Goal: Task Accomplishment & Management: Use online tool/utility

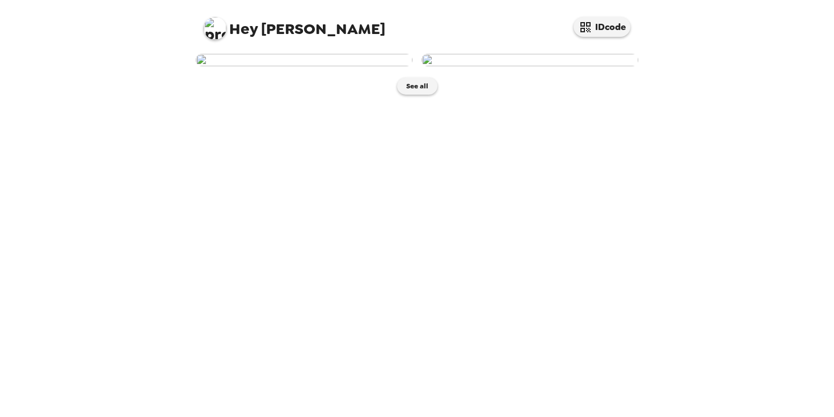
click at [339, 66] on img at bounding box center [304, 60] width 217 height 12
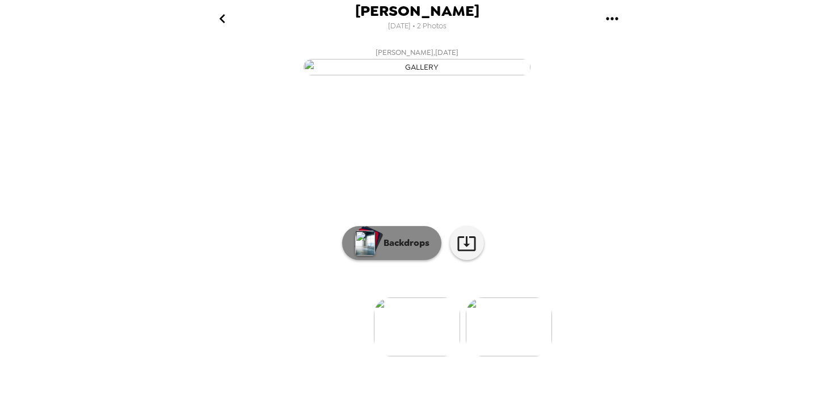
click at [416, 260] on button "Backdrops" at bounding box center [391, 243] width 99 height 34
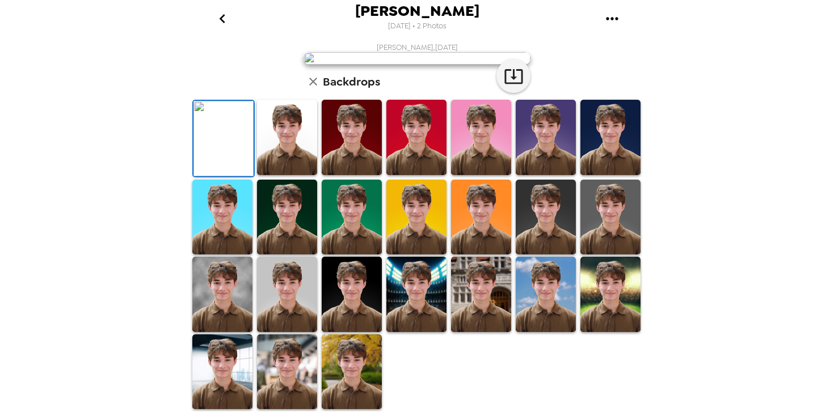
scroll to position [211, 0]
click at [290, 175] on img at bounding box center [287, 137] width 60 height 75
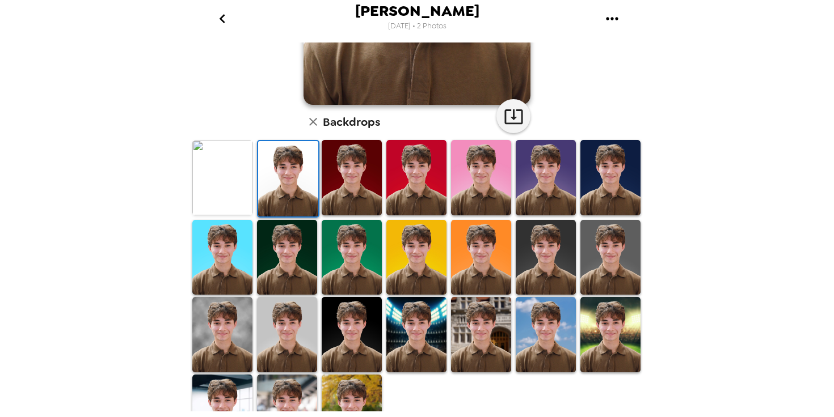
scroll to position [270, 0]
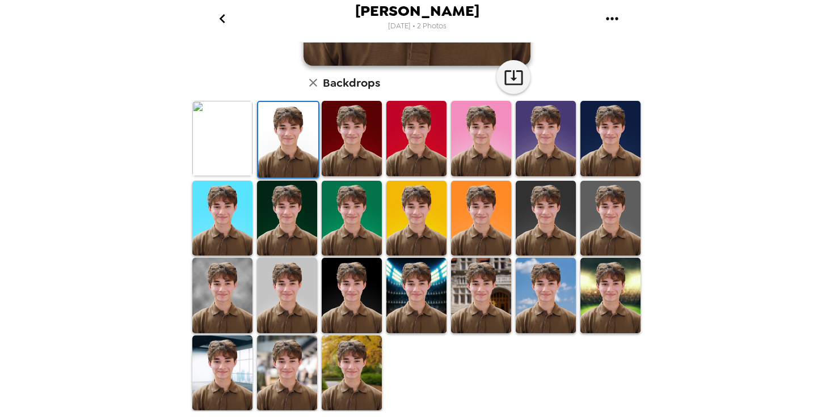
click at [238, 154] on img at bounding box center [222, 138] width 60 height 75
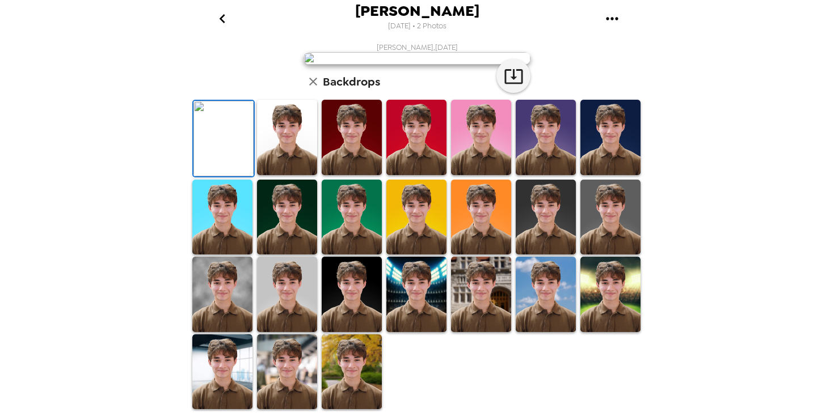
scroll to position [0, 0]
click at [514, 86] on icon "button" at bounding box center [514, 76] width 20 height 20
